Goal: Task Accomplishment & Management: Manage account settings

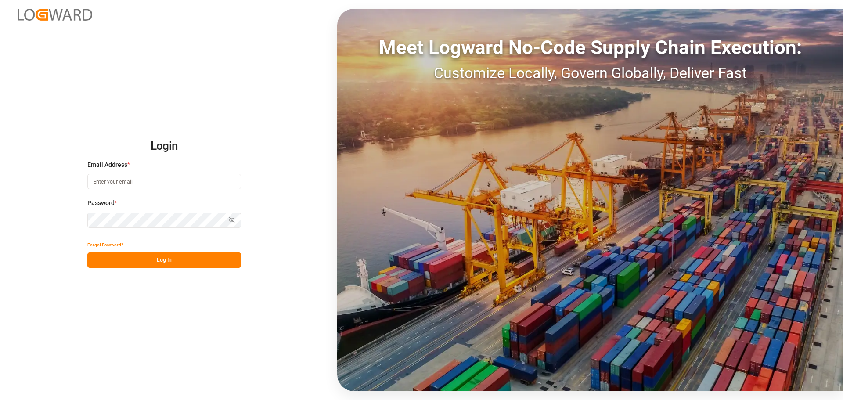
type input "[PERSON_NAME][EMAIL_ADDRESS][DOMAIN_NAME]"
drag, startPoint x: 211, startPoint y: 247, endPoint x: 208, endPoint y: 258, distance: 11.4
click at [211, 248] on div "Forgot Password?" at bounding box center [164, 244] width 154 height 15
drag, startPoint x: 208, startPoint y: 258, endPoint x: 205, endPoint y: 263, distance: 5.7
click at [208, 261] on button "Log In" at bounding box center [164, 259] width 154 height 15
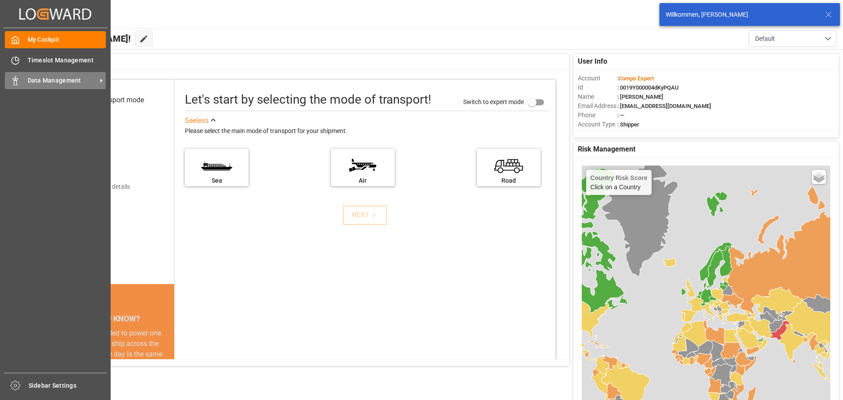
click at [26, 89] on div "Data Management Data Management" at bounding box center [55, 80] width 101 height 17
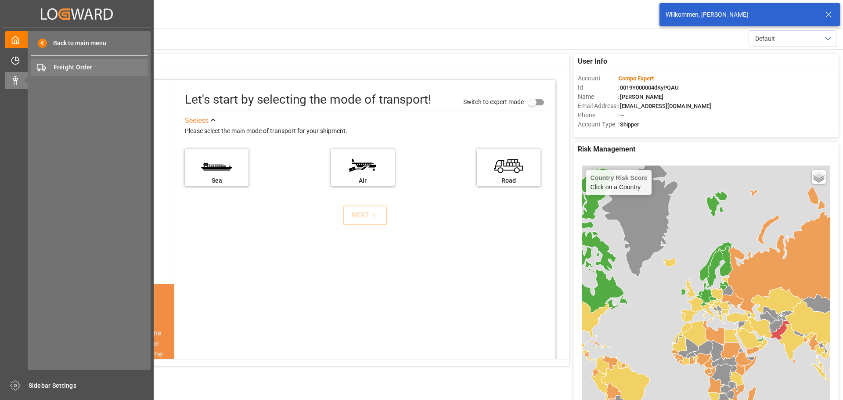
click at [90, 60] on div "Freight Order Freight Order" at bounding box center [89, 67] width 117 height 17
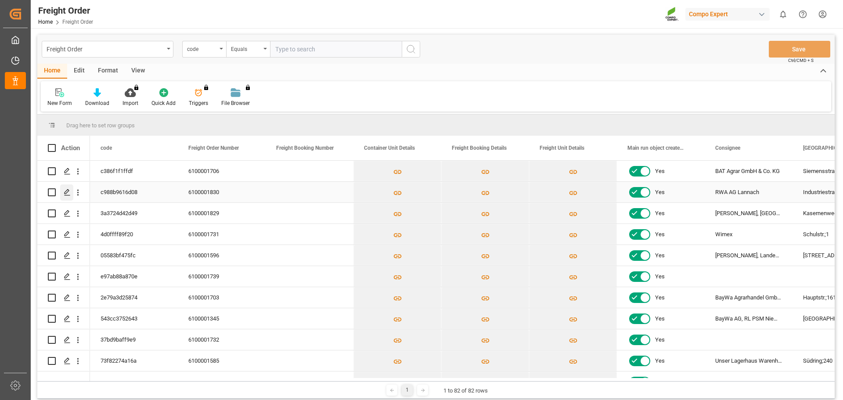
click at [62, 197] on div "Press SPACE to select this row." at bounding box center [66, 192] width 13 height 16
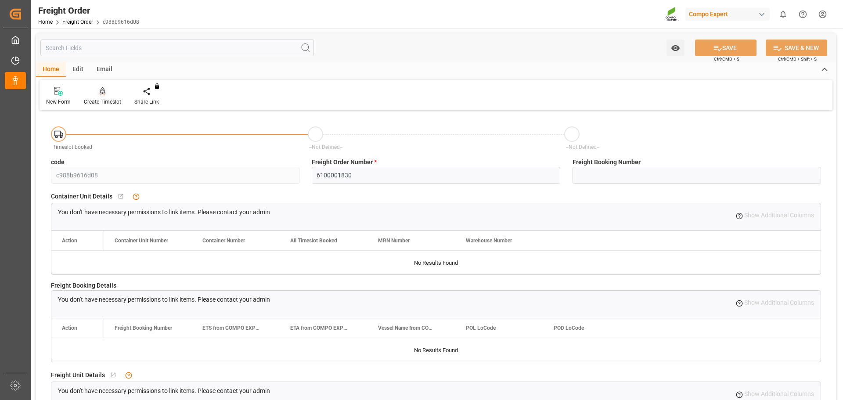
click at [102, 87] on icon at bounding box center [103, 91] width 6 height 9
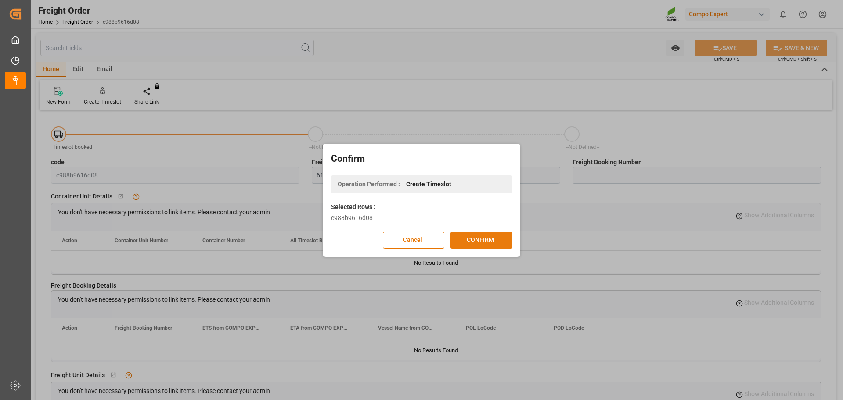
click at [470, 242] on button "CONFIRM" at bounding box center [480, 240] width 61 height 17
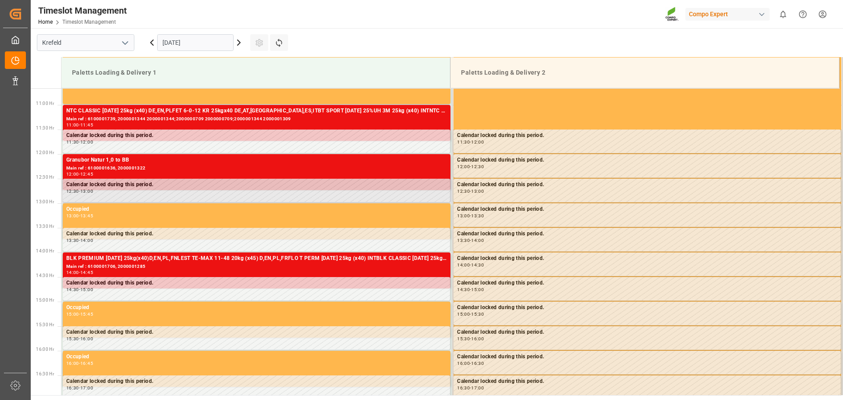
scroll to position [535, 0]
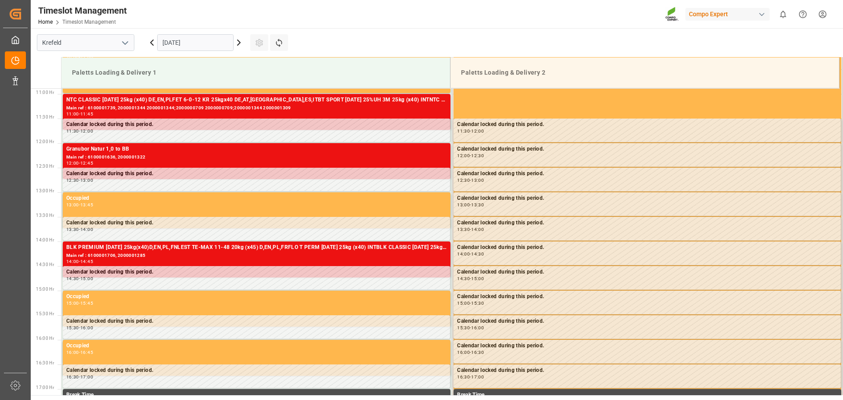
click at [239, 45] on icon at bounding box center [239, 42] width 11 height 11
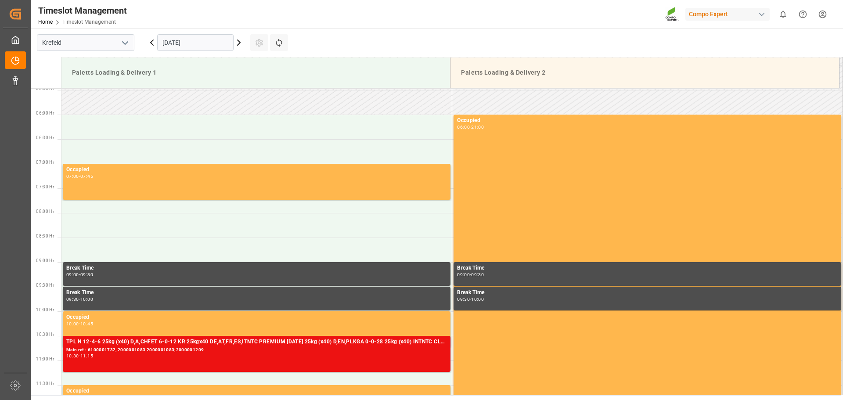
scroll to position [228, 0]
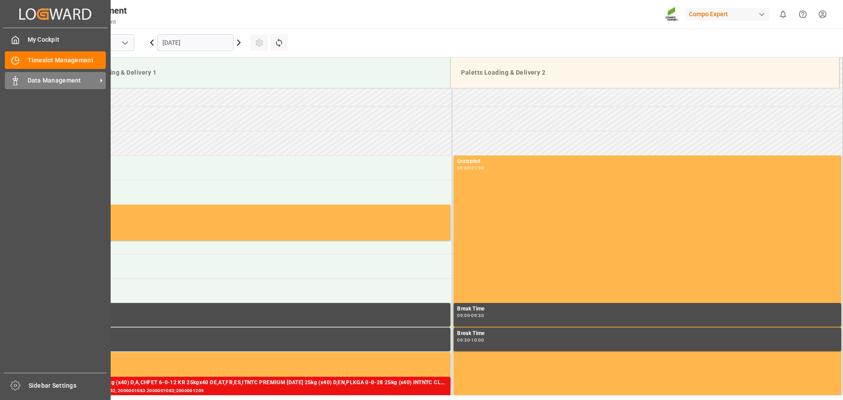
click at [36, 79] on span "Data Management" at bounding box center [62, 80] width 69 height 9
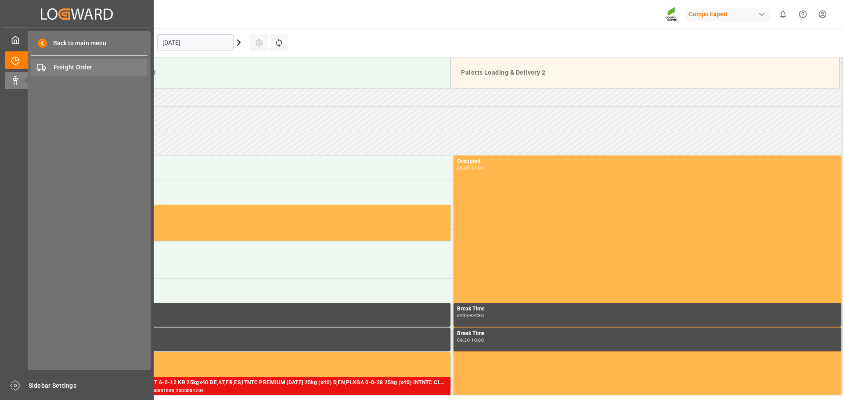
click at [80, 72] on span "Freight Order" at bounding box center [101, 67] width 94 height 9
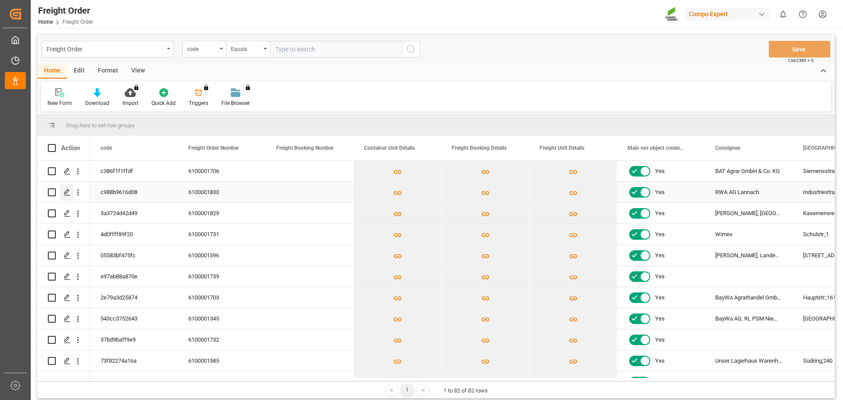
click at [65, 194] on icon "Press SPACE to select this row." at bounding box center [67, 192] width 7 height 7
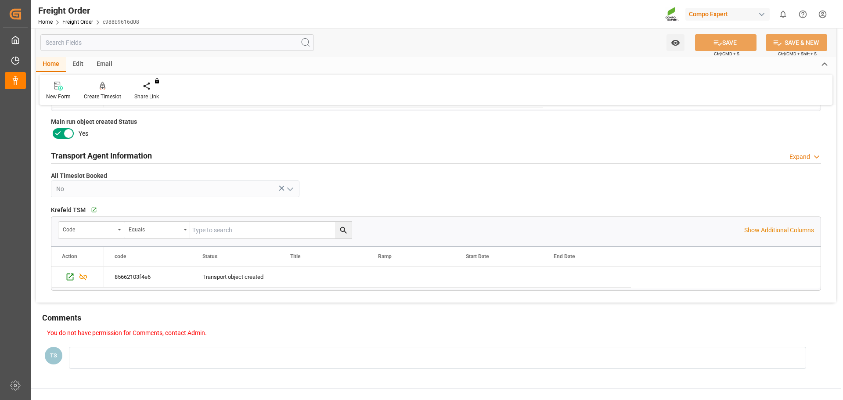
scroll to position [351, 0]
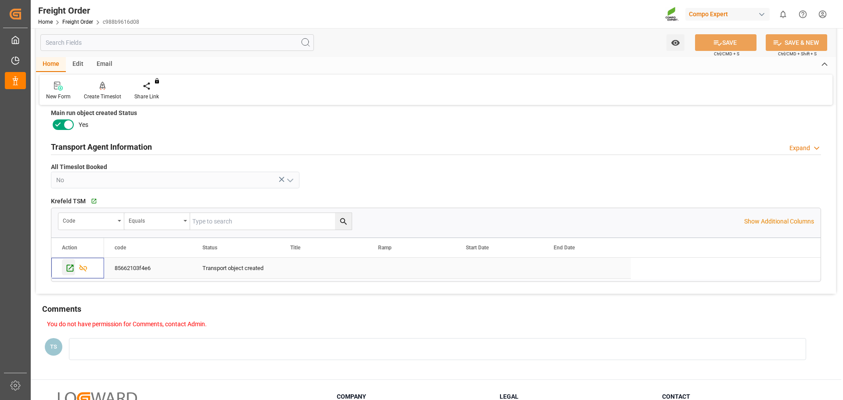
click at [68, 268] on icon "Press SPACE to select this row." at bounding box center [69, 267] width 9 height 9
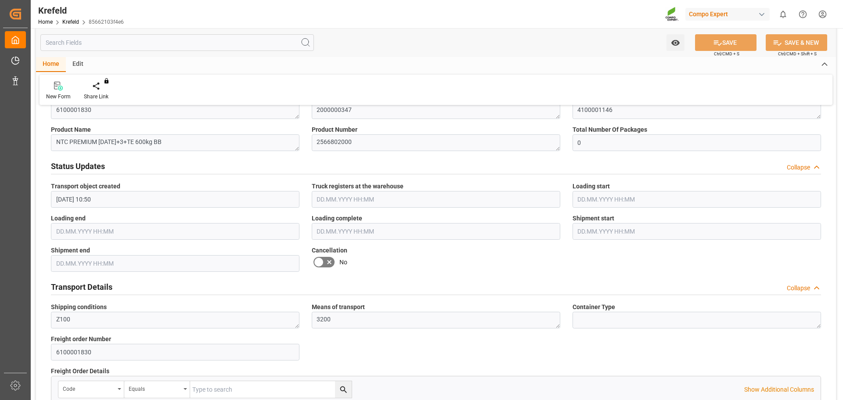
scroll to position [395, 0]
click at [317, 263] on icon at bounding box center [318, 261] width 11 height 11
click at [0, 0] on input "checkbox" at bounding box center [0, 0] width 0 height 0
click at [734, 43] on button "SAVE" at bounding box center [725, 42] width 61 height 17
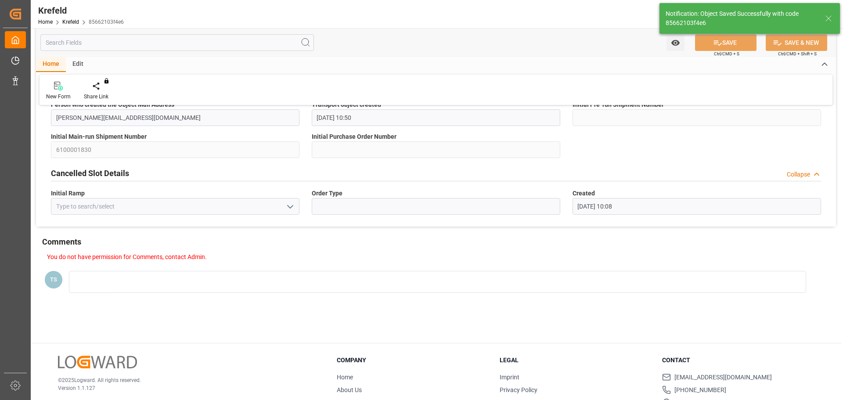
scroll to position [0, 0]
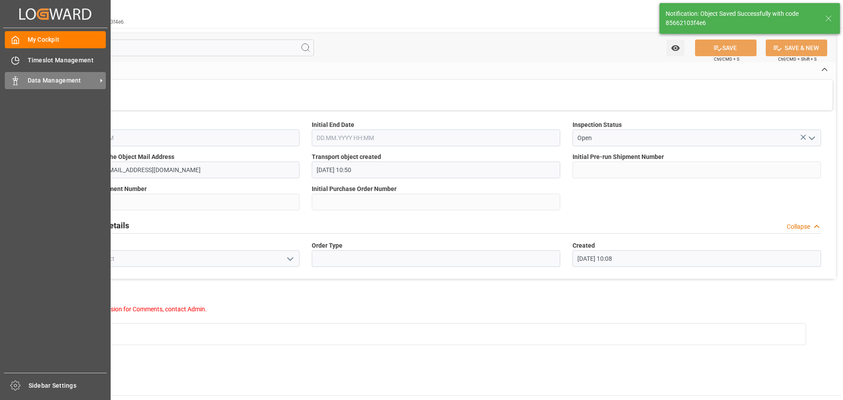
click at [20, 80] on div "Data Management Data Management" at bounding box center [55, 80] width 101 height 17
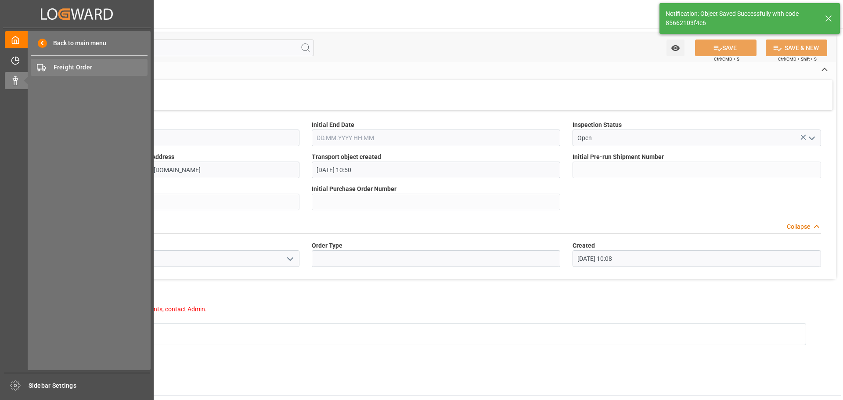
click at [66, 72] on span "Freight Order" at bounding box center [101, 67] width 94 height 9
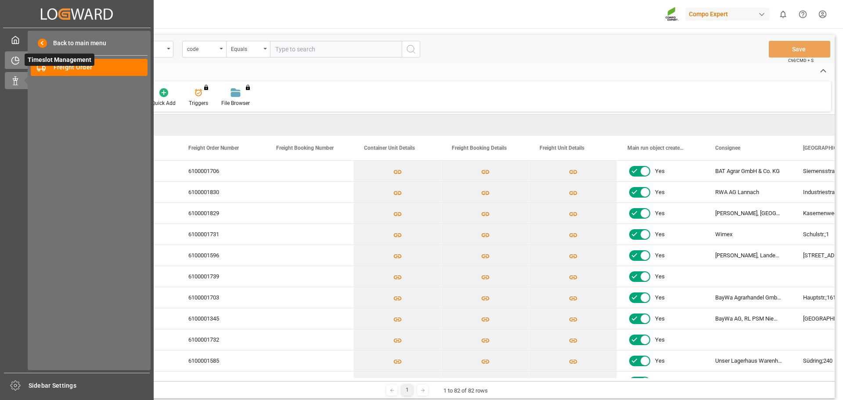
click at [12, 63] on icon at bounding box center [15, 60] width 9 height 9
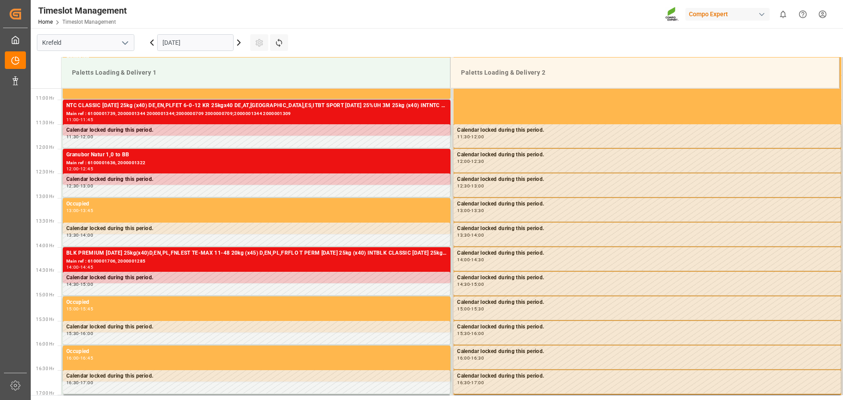
scroll to position [535, 0]
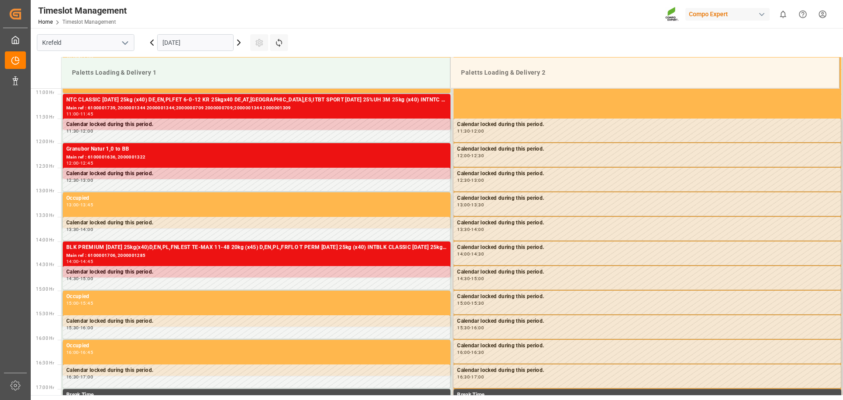
click at [238, 42] on icon at bounding box center [239, 42] width 11 height 11
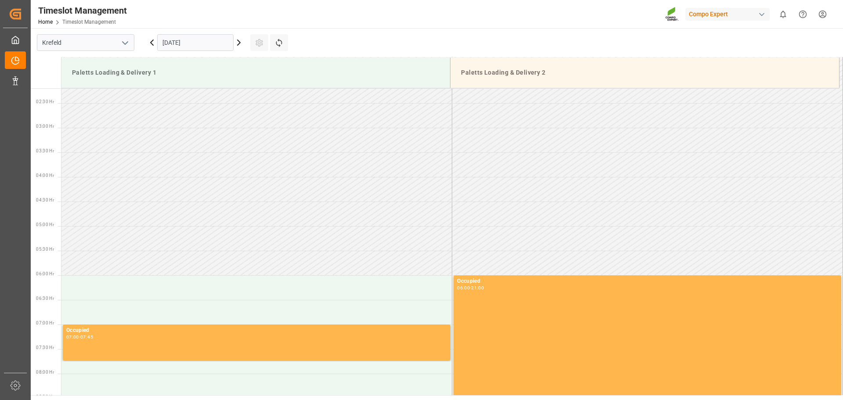
scroll to position [96, 0]
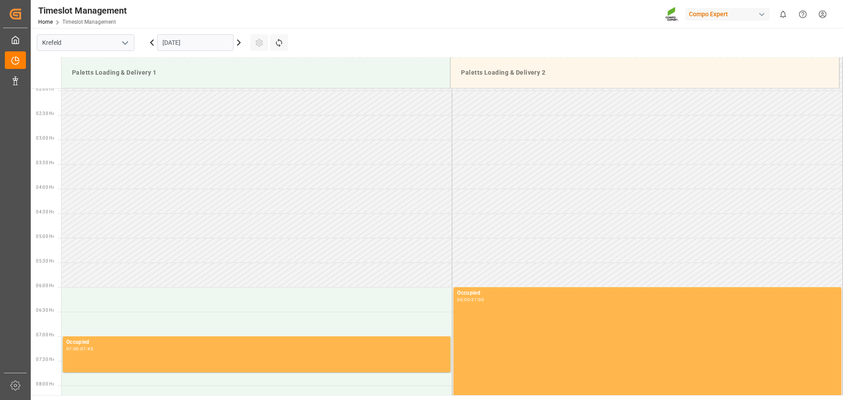
click at [238, 39] on icon at bounding box center [239, 42] width 11 height 11
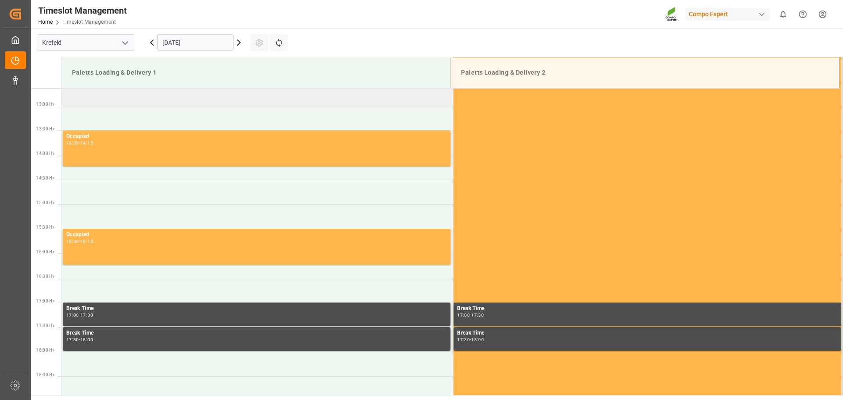
scroll to position [579, 0]
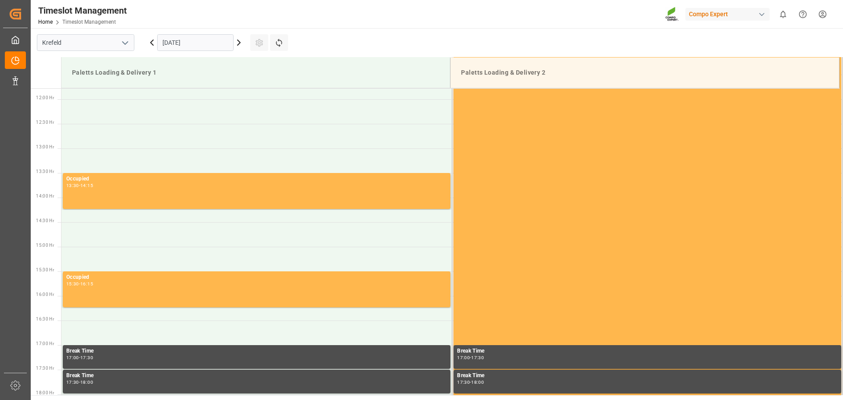
click at [150, 45] on icon at bounding box center [152, 42] width 11 height 11
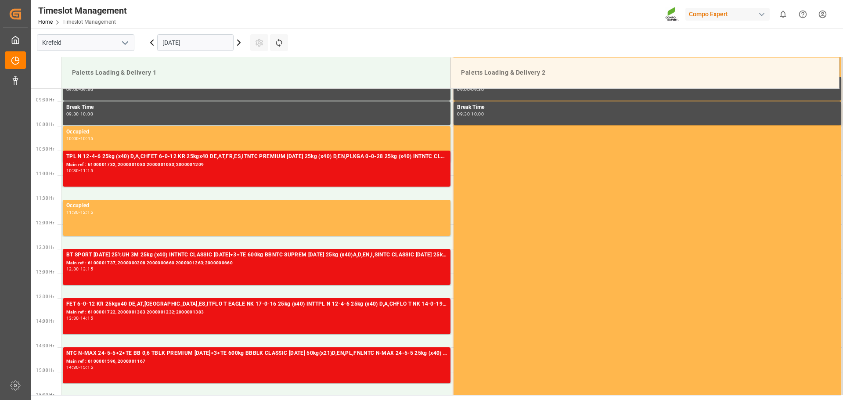
scroll to position [491, 0]
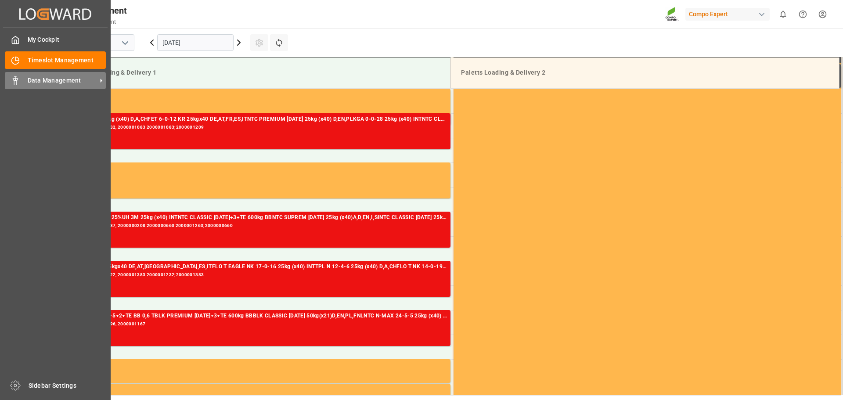
click at [15, 86] on div "Data Management Data Management" at bounding box center [55, 80] width 101 height 17
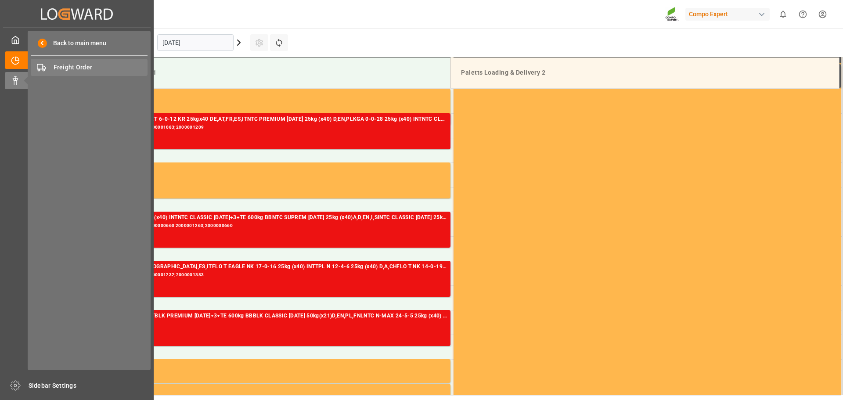
click at [74, 67] on span "Freight Order" at bounding box center [101, 67] width 94 height 9
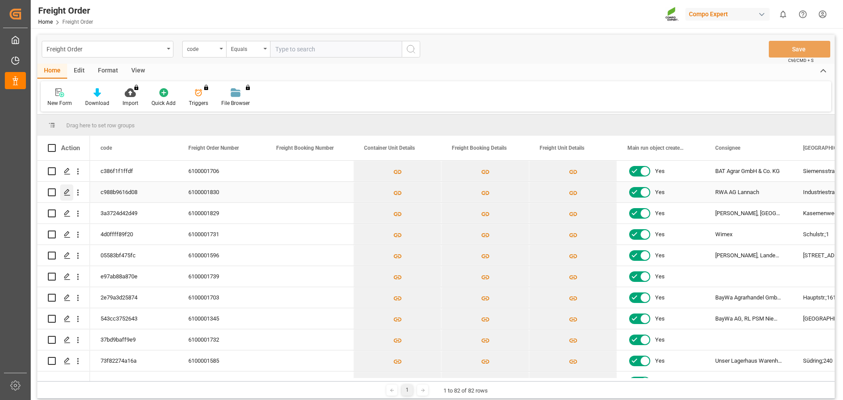
click at [63, 193] on div "Press SPACE to select this row." at bounding box center [66, 192] width 13 height 16
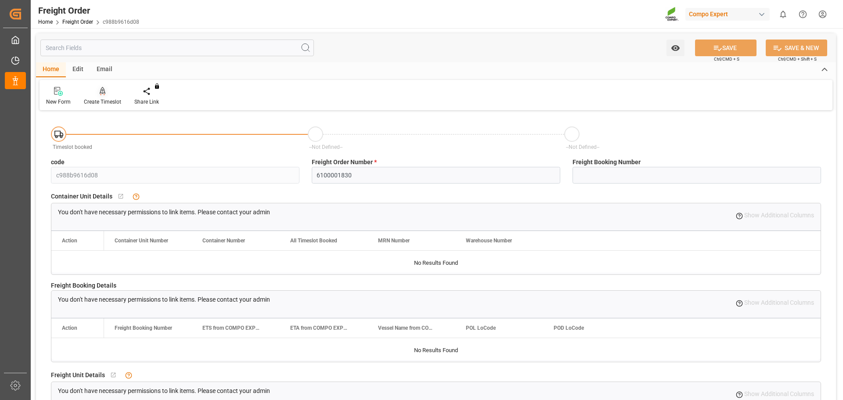
click at [111, 94] on div at bounding box center [102, 90] width 37 height 9
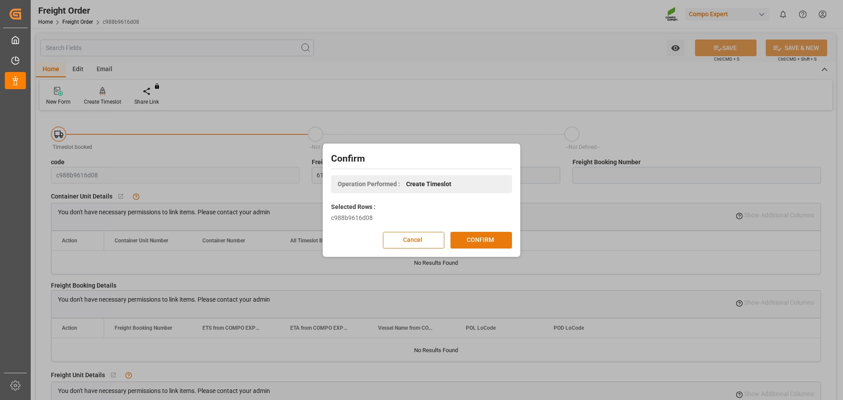
click at [489, 240] on button "CONFIRM" at bounding box center [480, 240] width 61 height 17
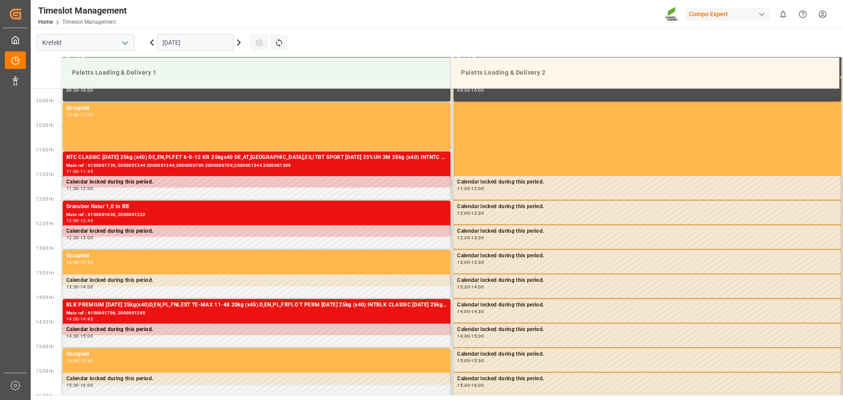
scroll to position [535, 0]
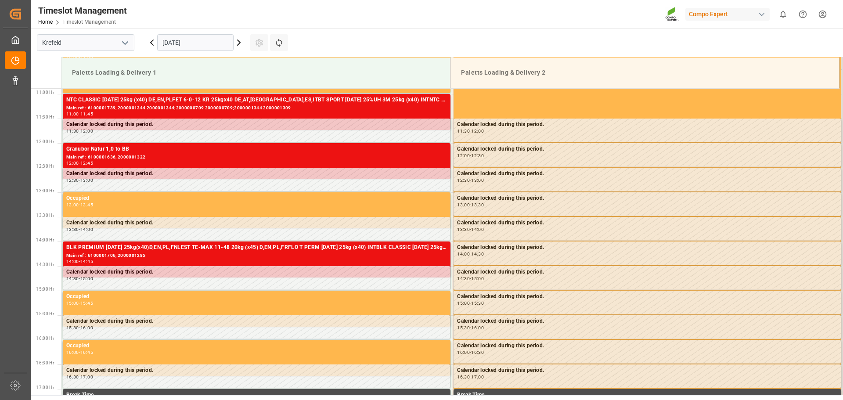
click at [237, 45] on icon at bounding box center [239, 42] width 11 height 11
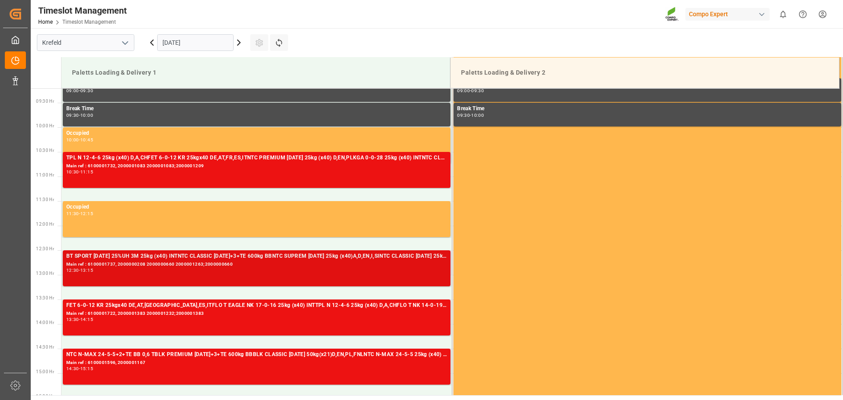
scroll to position [316, 0]
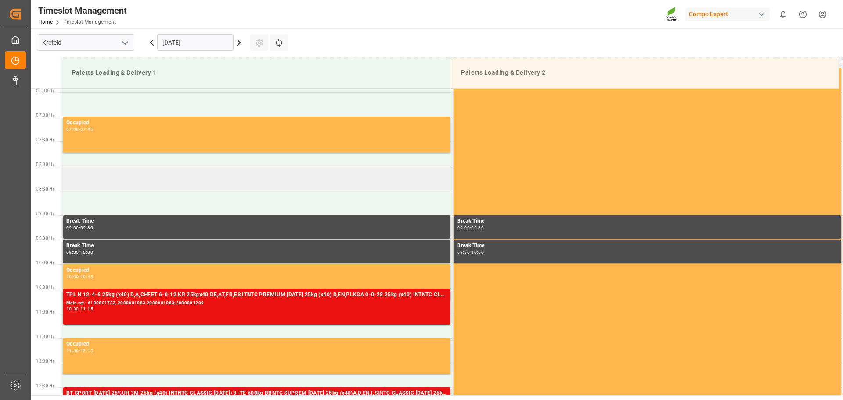
click at [138, 186] on td at bounding box center [256, 178] width 391 height 25
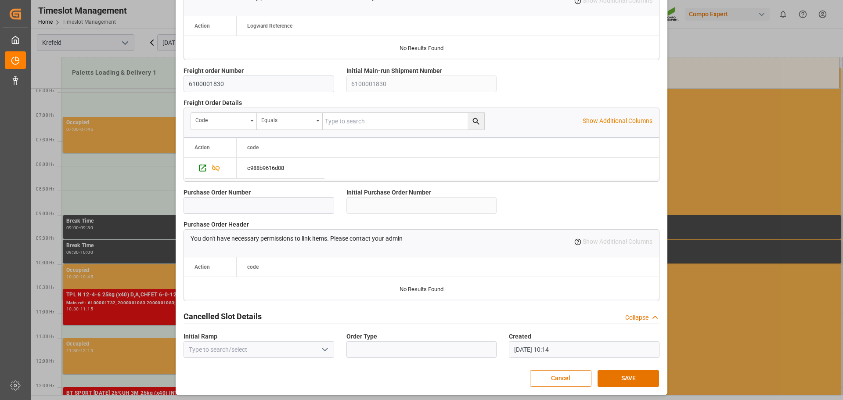
scroll to position [756, 0]
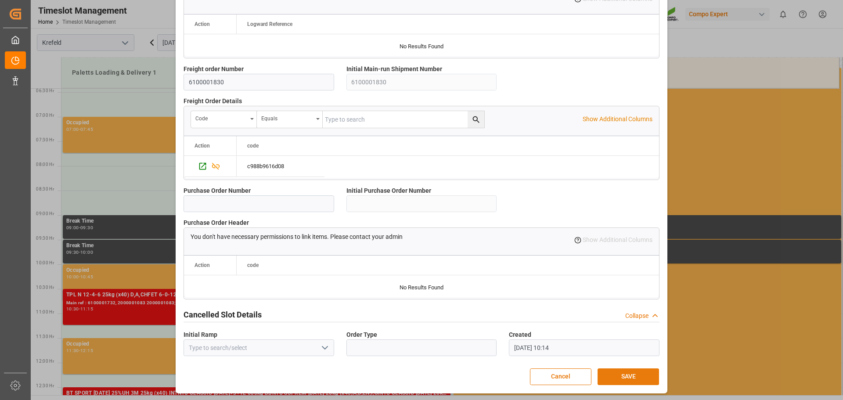
click at [628, 377] on button "SAVE" at bounding box center [628, 376] width 61 height 17
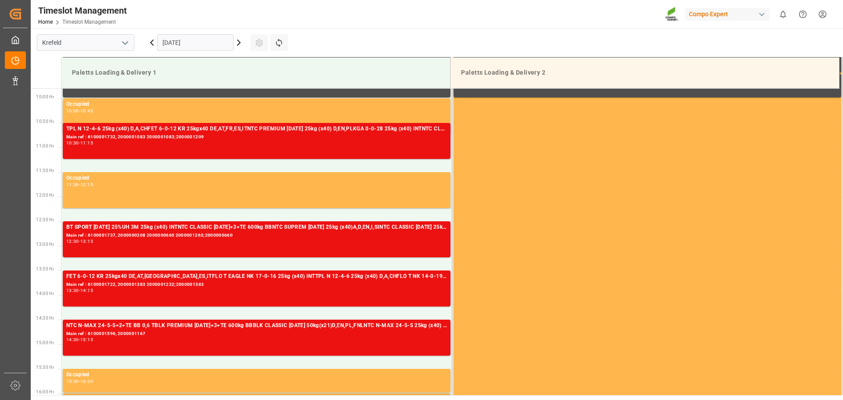
scroll to position [470, 0]
